Goal: Navigation & Orientation: Understand site structure

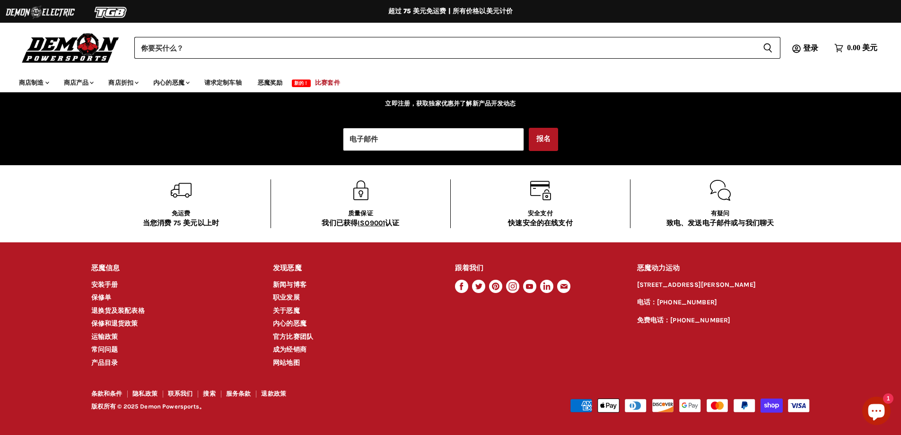
scroll to position [1806, 0]
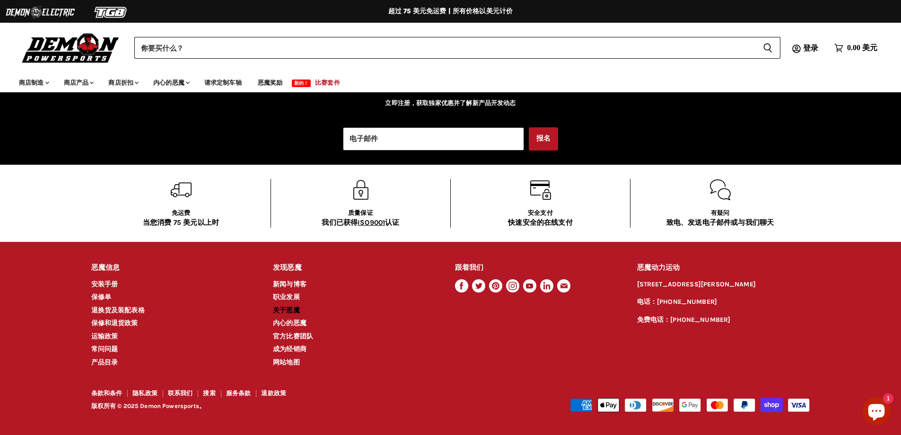
click at [289, 309] on font "关于恶魔" at bounding box center [286, 310] width 27 height 8
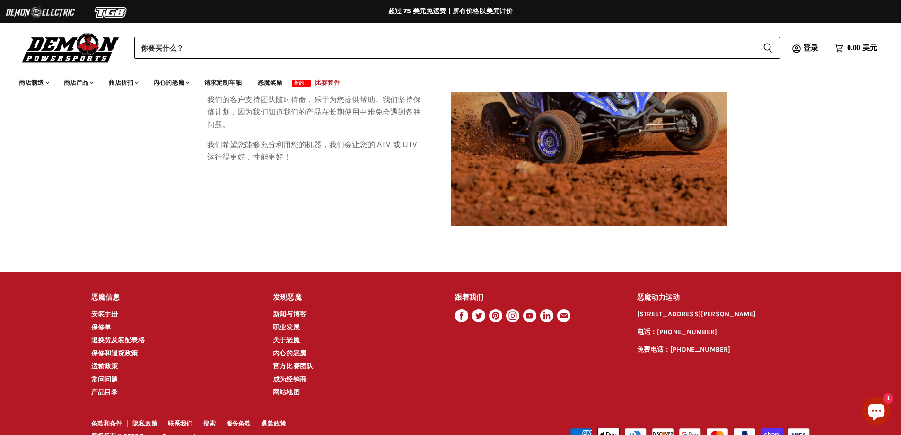
scroll to position [899, 0]
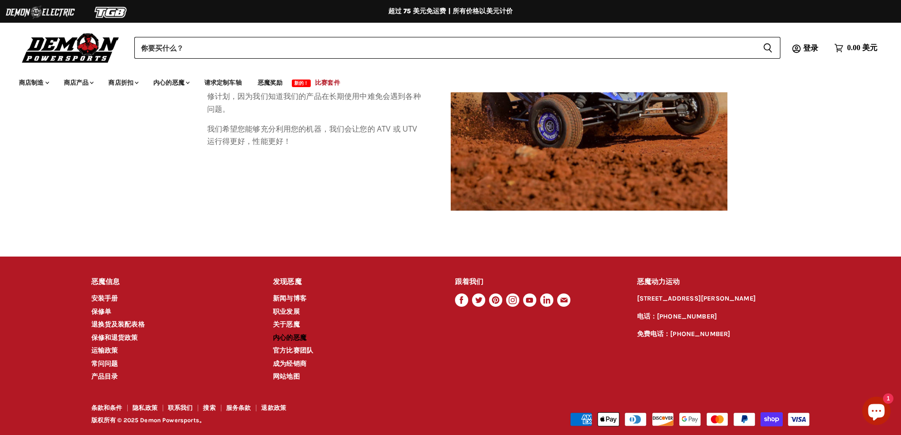
click at [278, 335] on font "内心的恶魔" at bounding box center [290, 337] width 34 height 8
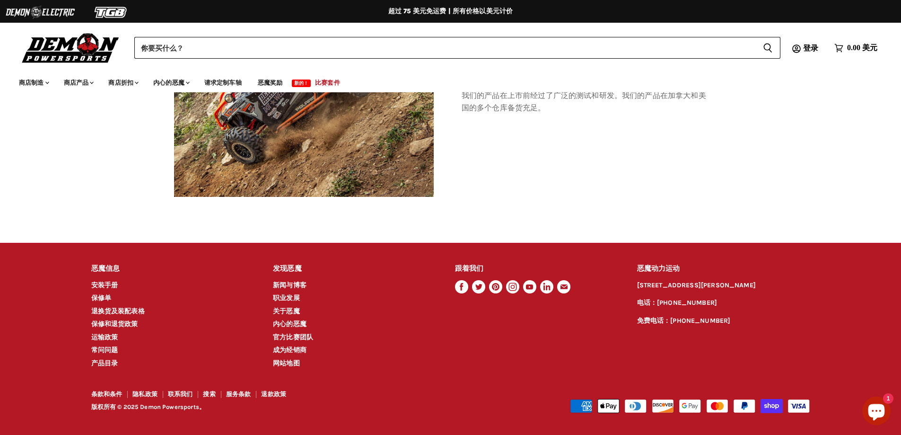
scroll to position [1035, 0]
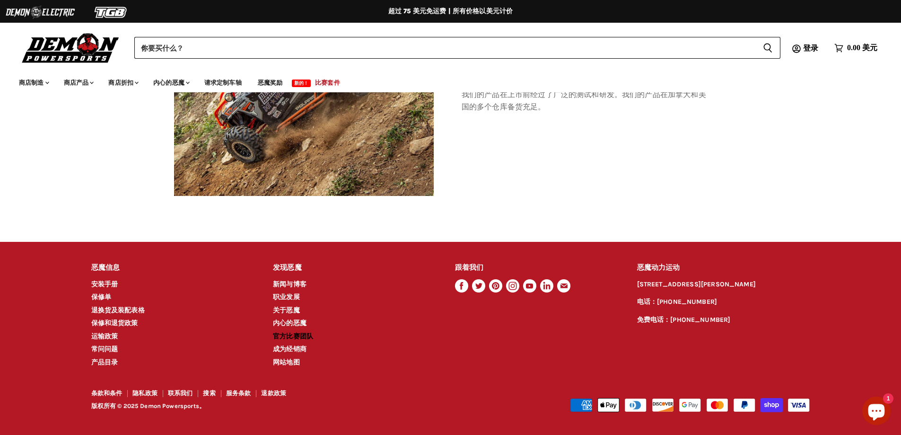
click at [296, 333] on font "官方比赛团队" at bounding box center [293, 336] width 40 height 8
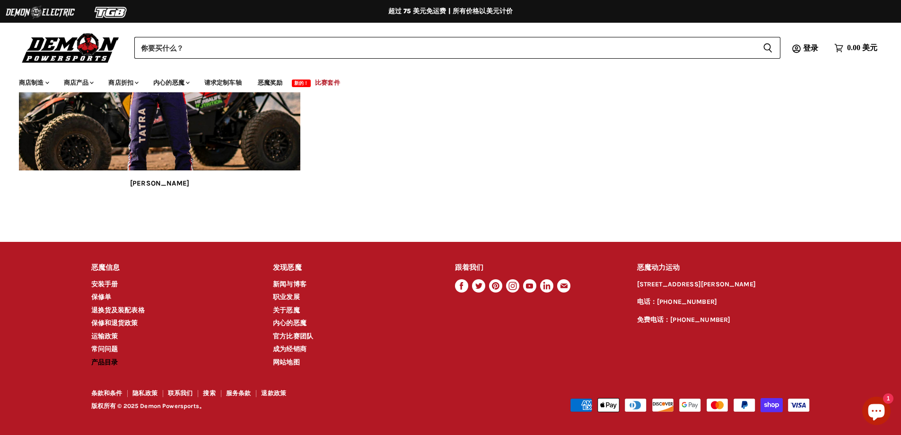
click at [105, 358] on font "产品目录" at bounding box center [104, 362] width 27 height 8
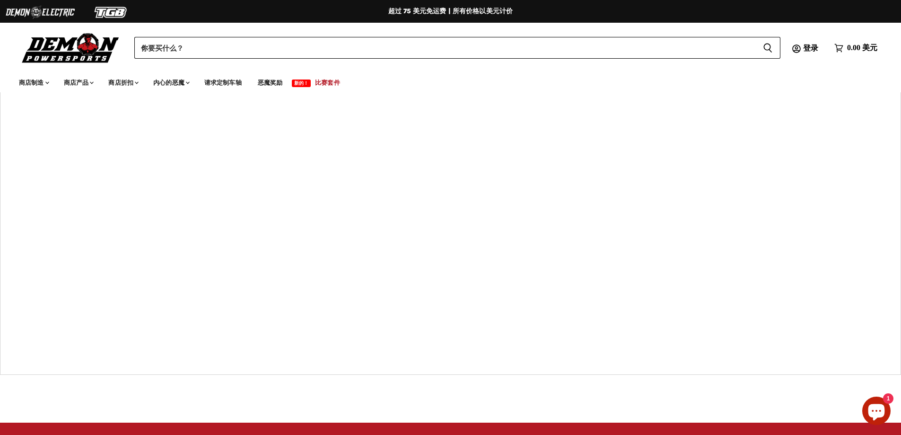
scroll to position [236, 0]
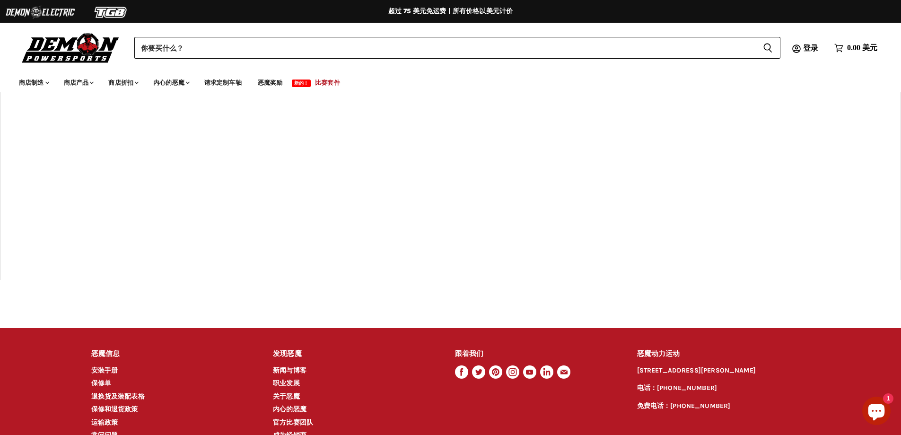
click at [99, 46] on img at bounding box center [71, 48] width 104 height 34
click at [69, 62] on img at bounding box center [71, 48] width 104 height 34
